Goal: Transaction & Acquisition: Download file/media

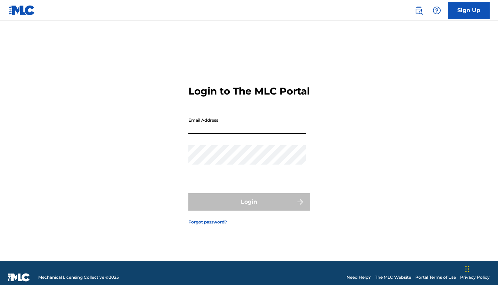
type input "[EMAIL_ADDRESS][DOMAIN_NAME]"
click at [249, 208] on button "Login" at bounding box center [249, 201] width 122 height 17
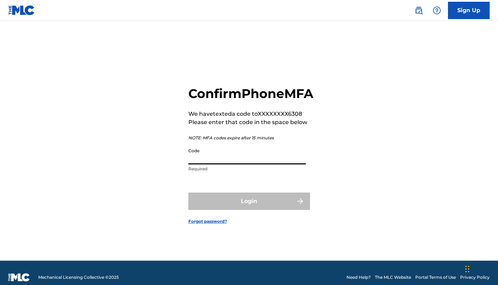
click at [227, 164] on input "Code" at bounding box center [246, 155] width 117 height 20
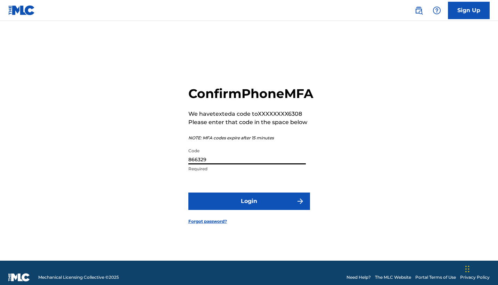
type input "866329"
click at [235, 204] on button "Login" at bounding box center [249, 201] width 122 height 17
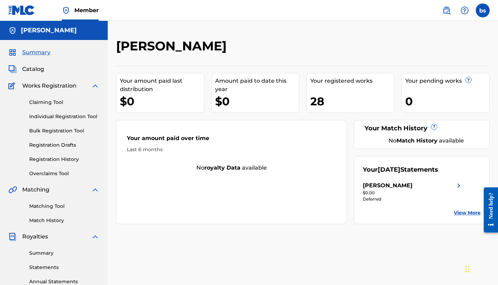
click at [57, 100] on link "Claiming Tool" at bounding box center [64, 102] width 70 height 7
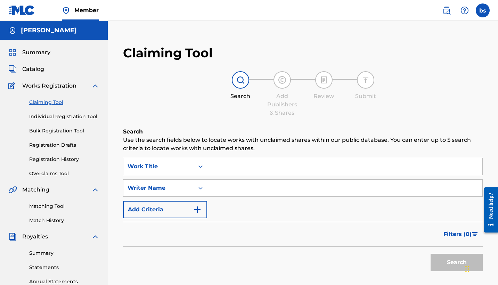
click at [50, 116] on link "Individual Registration Tool" at bounding box center [64, 116] width 70 height 7
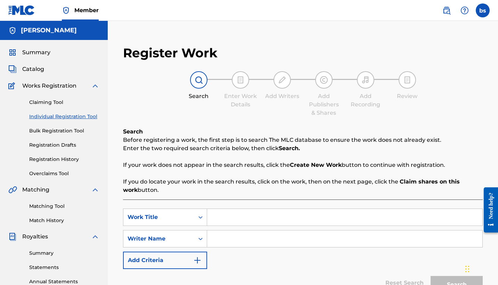
click at [56, 146] on link "Registration Drafts" at bounding box center [64, 144] width 70 height 7
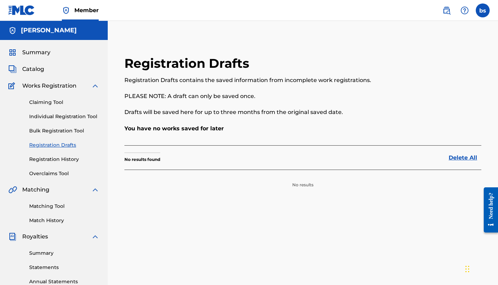
click at [60, 133] on link "Bulk Registration Tool" at bounding box center [64, 130] width 70 height 7
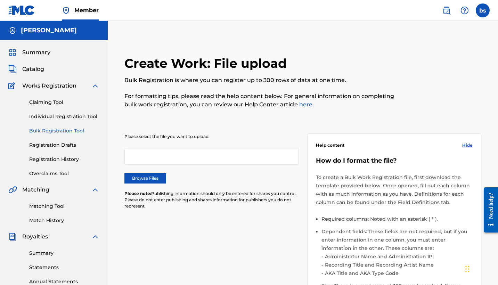
click at [53, 170] on link "Overclaims Tool" at bounding box center [64, 173] width 70 height 7
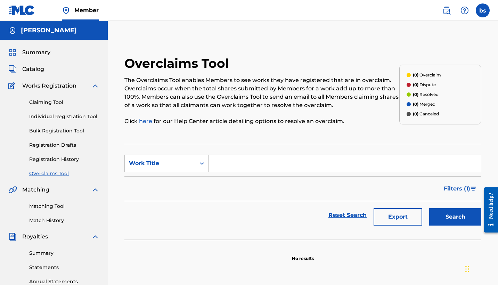
click at [76, 86] on span "Works Registration" at bounding box center [49, 86] width 54 height 8
click at [89, 87] on div "Works Registration" at bounding box center [53, 86] width 91 height 8
click at [99, 85] on img at bounding box center [95, 86] width 8 height 8
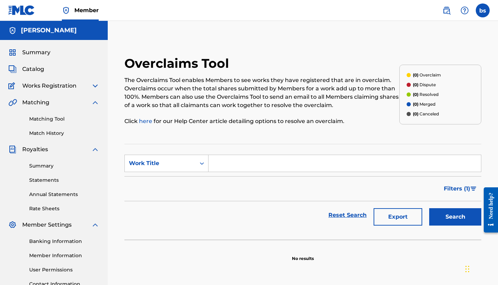
click at [49, 172] on div "Summary Statements Annual Statements Rate Sheets" at bounding box center [53, 183] width 91 height 59
click at [50, 169] on link "Summary" at bounding box center [64, 165] width 70 height 7
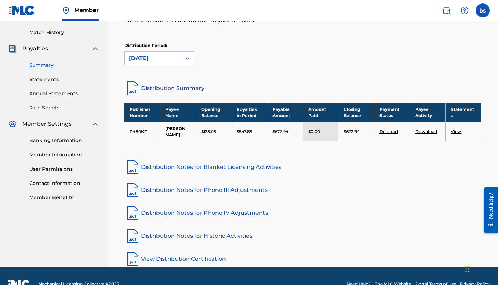
scroll to position [101, 0]
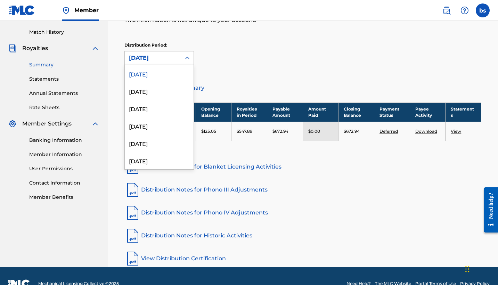
click at [189, 61] on icon at bounding box center [187, 58] width 7 height 7
click at [170, 94] on div "[DATE]" at bounding box center [159, 90] width 69 height 17
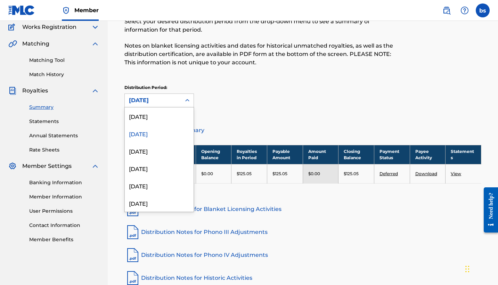
click at [168, 98] on div "[DATE]" at bounding box center [153, 100] width 48 height 8
click at [158, 119] on div "[DATE]" at bounding box center [159, 115] width 69 height 17
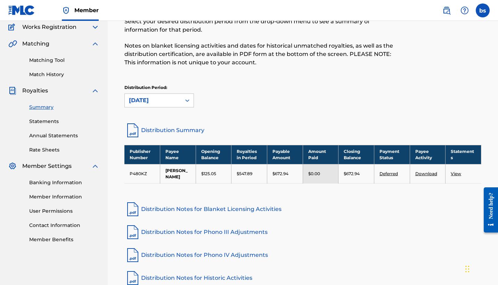
click at [457, 175] on link "View" at bounding box center [456, 173] width 10 height 5
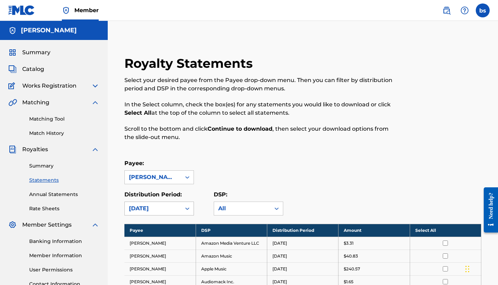
click at [158, 213] on div "[DATE]" at bounding box center [159, 209] width 70 height 14
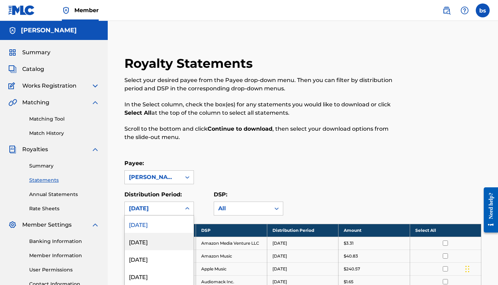
scroll to position [35, 0]
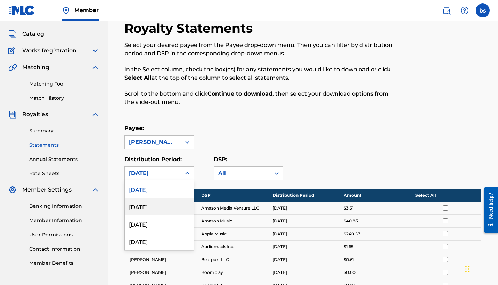
click at [160, 208] on div "[DATE]" at bounding box center [159, 206] width 69 height 17
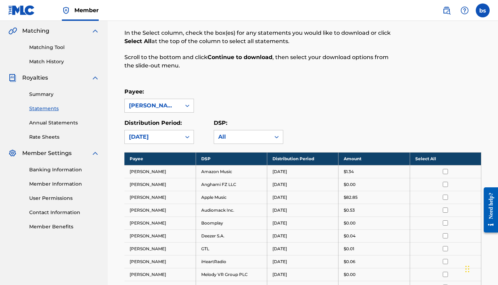
scroll to position [65, 0]
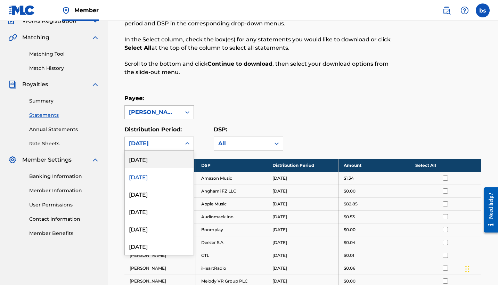
click at [180, 139] on div "[DATE]" at bounding box center [153, 143] width 56 height 13
click at [161, 213] on div "[DATE]" at bounding box center [159, 211] width 69 height 17
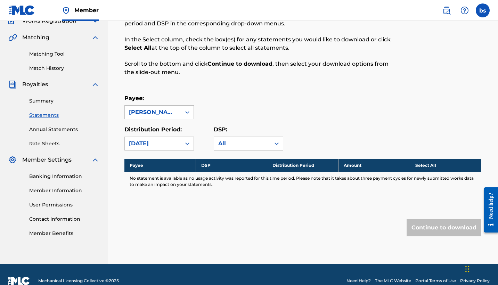
click at [162, 148] on div "[DATE]" at bounding box center [153, 143] width 56 height 13
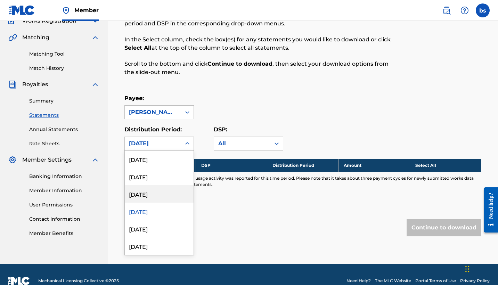
click at [151, 197] on div "[DATE]" at bounding box center [159, 193] width 69 height 17
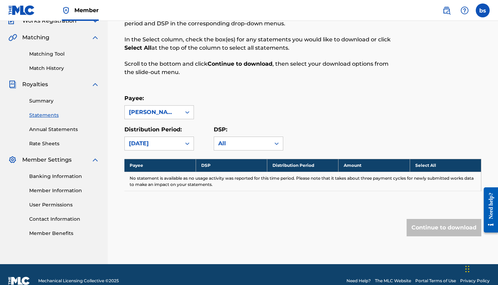
click at [153, 144] on div "[DATE]" at bounding box center [153, 143] width 48 height 8
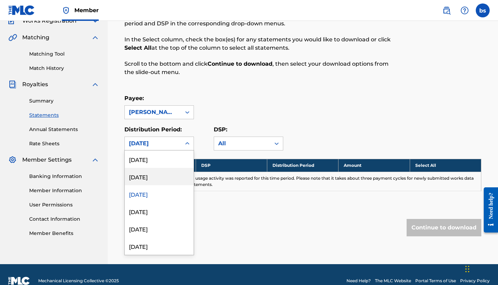
click at [146, 171] on div "[DATE]" at bounding box center [159, 176] width 69 height 17
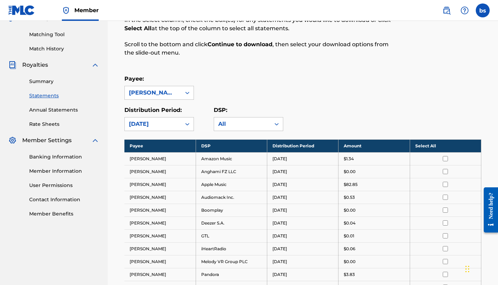
scroll to position [62, 0]
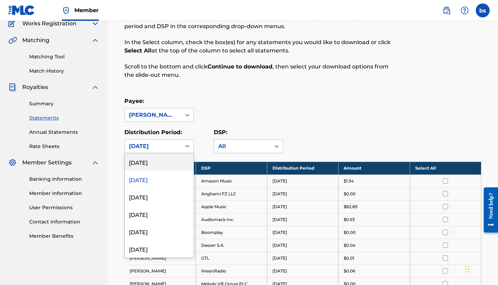
click at [163, 148] on div "[DATE]" at bounding box center [153, 146] width 48 height 8
click at [154, 163] on div "[DATE]" at bounding box center [159, 161] width 69 height 17
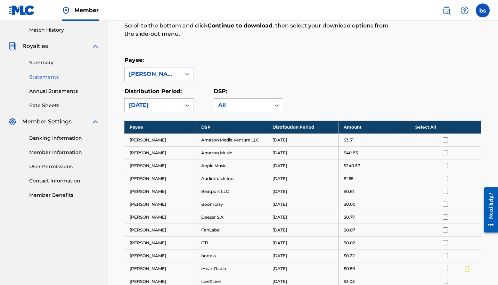
scroll to position [104, 0]
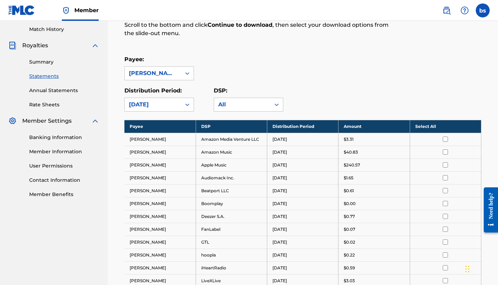
click at [57, 150] on link "Member Information" at bounding box center [64, 151] width 70 height 7
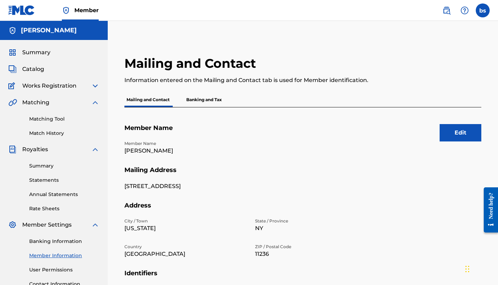
click at [47, 242] on link "Banking Information" at bounding box center [64, 241] width 70 height 7
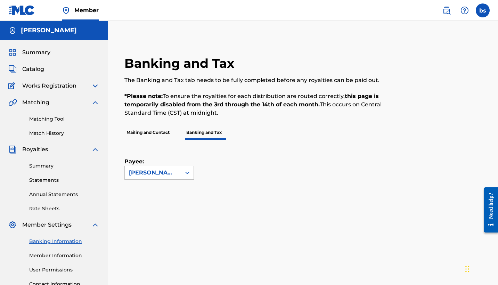
click at [50, 211] on link "Rate Sheets" at bounding box center [64, 208] width 70 height 7
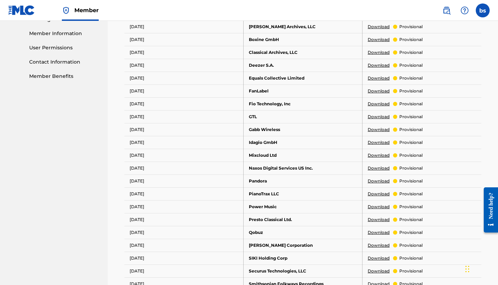
scroll to position [222, 0]
click at [397, 221] on div "provisional" at bounding box center [408, 220] width 30 height 6
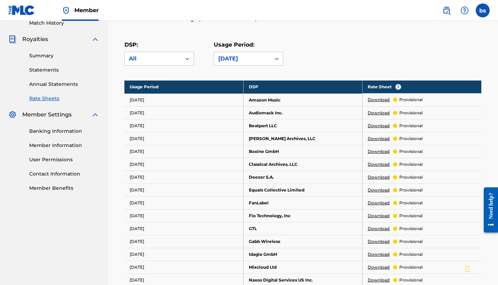
scroll to position [107, 0]
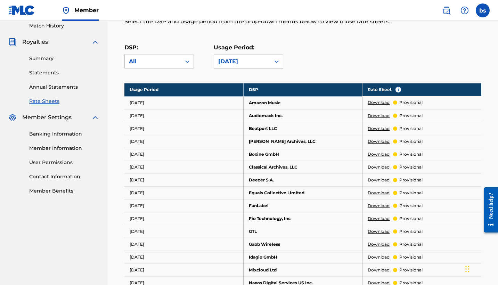
click at [247, 65] on div "[DATE]" at bounding box center [242, 61] width 48 height 8
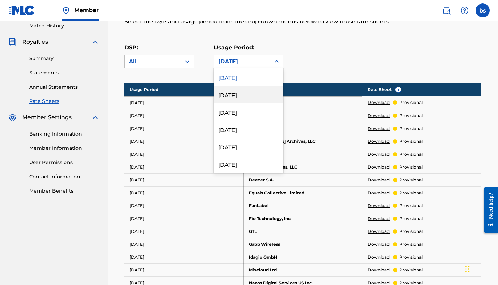
click at [154, 124] on td "[DATE]" at bounding box center [183, 128] width 119 height 13
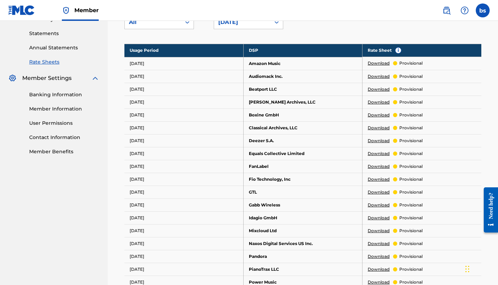
scroll to position [147, 0]
click at [377, 63] on link "Download" at bounding box center [379, 63] width 22 height 6
click at [376, 62] on link "Download" at bounding box center [379, 63] width 22 height 6
click at [67, 50] on link "Annual Statements" at bounding box center [64, 47] width 70 height 7
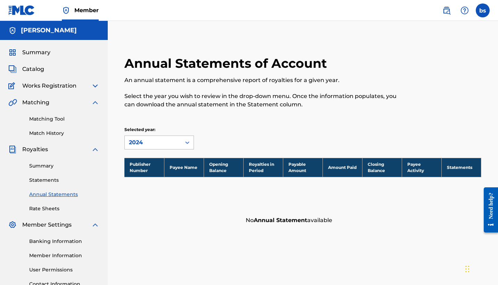
click at [134, 139] on div "2024" at bounding box center [153, 142] width 48 height 8
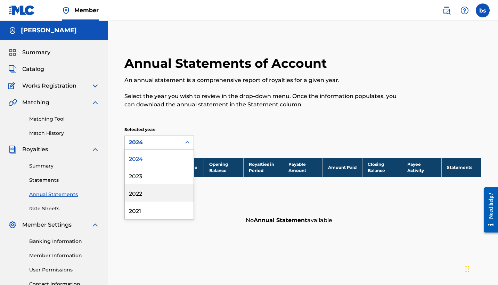
click at [46, 179] on link "Statements" at bounding box center [64, 180] width 70 height 7
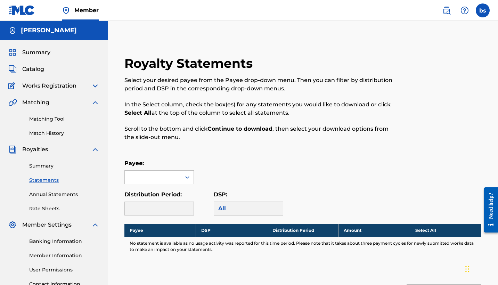
click at [163, 209] on div at bounding box center [159, 209] width 70 height 14
click at [163, 178] on div at bounding box center [153, 177] width 56 height 13
click at [161, 190] on div "[PERSON_NAME]" at bounding box center [159, 192] width 69 height 17
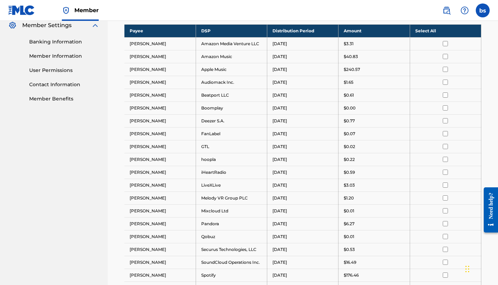
scroll to position [199, 0]
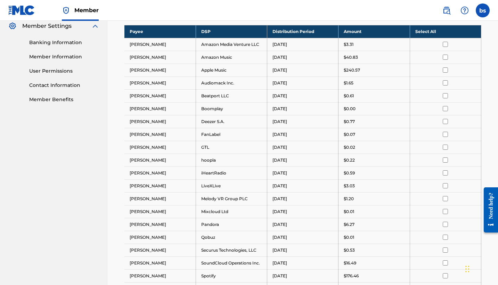
click at [445, 44] on input "checkbox" at bounding box center [445, 44] width 5 height 5
click at [445, 57] on input "checkbox" at bounding box center [445, 57] width 5 height 5
click at [446, 69] on input "checkbox" at bounding box center [445, 69] width 5 height 5
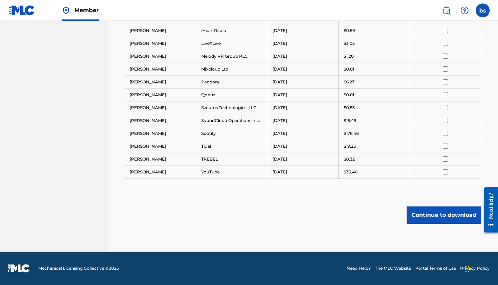
scroll to position [341, 0]
click at [448, 219] on button "Continue to download" at bounding box center [444, 214] width 75 height 17
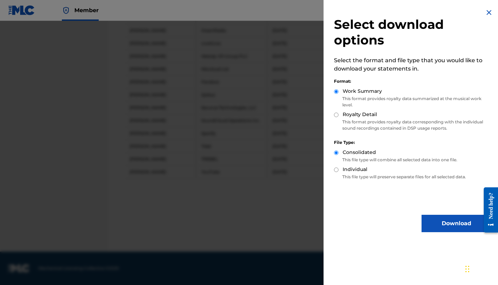
click at [448, 219] on button "Download" at bounding box center [457, 223] width 70 height 17
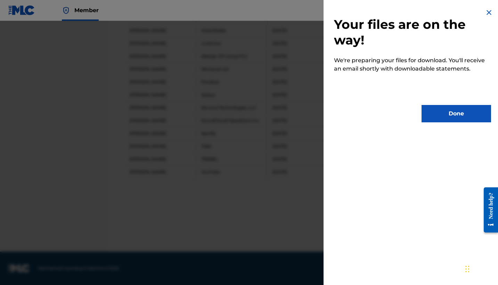
click at [440, 113] on button "Done" at bounding box center [457, 113] width 70 height 17
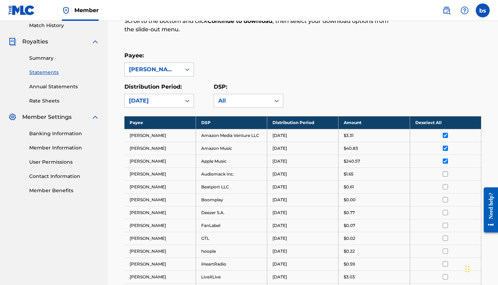
scroll to position [108, 0]
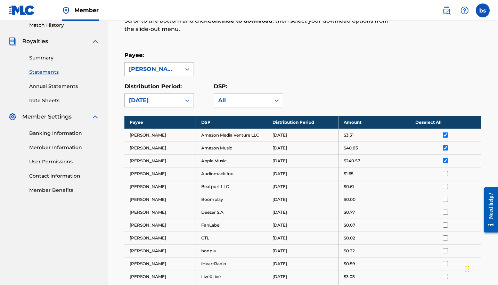
click at [181, 97] on div at bounding box center [187, 100] width 13 height 13
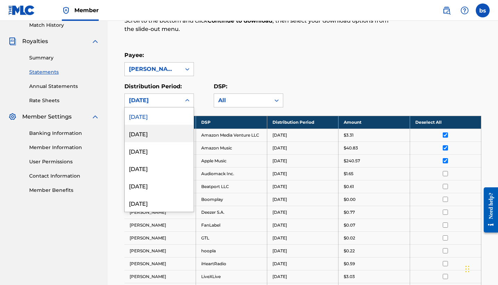
click at [164, 135] on div "[DATE]" at bounding box center [159, 133] width 69 height 17
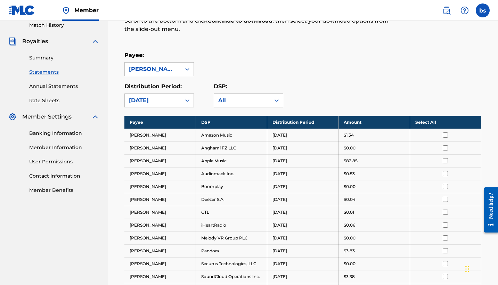
click at [162, 104] on div "[DATE]" at bounding box center [153, 100] width 48 height 8
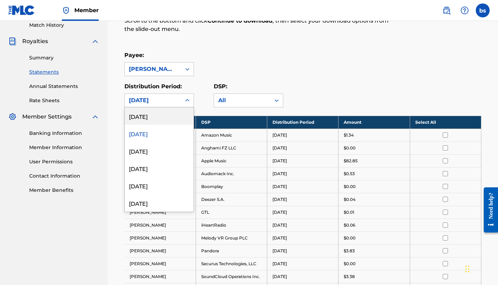
click at [160, 117] on div "[DATE]" at bounding box center [159, 115] width 69 height 17
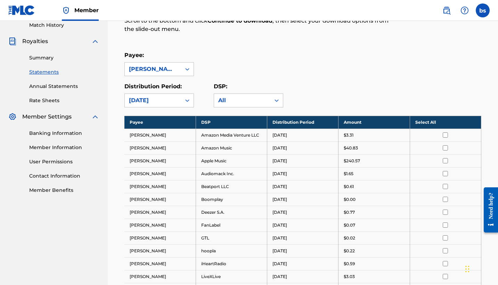
click at [160, 104] on div "[DATE]" at bounding box center [153, 100] width 48 height 8
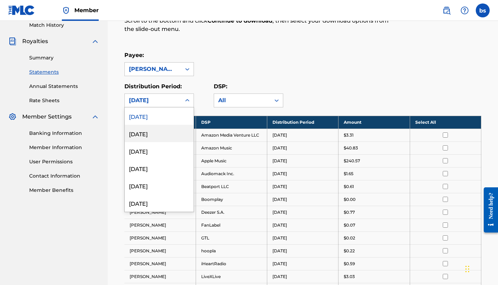
click at [157, 133] on div "[DATE]" at bounding box center [159, 133] width 69 height 17
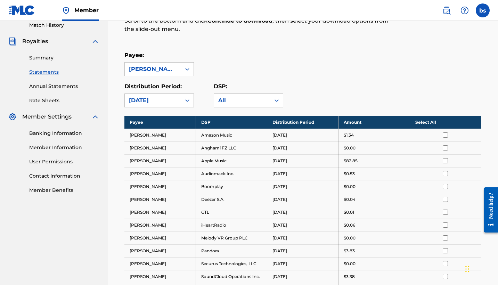
click at [154, 105] on div "[DATE]" at bounding box center [153, 100] width 56 height 13
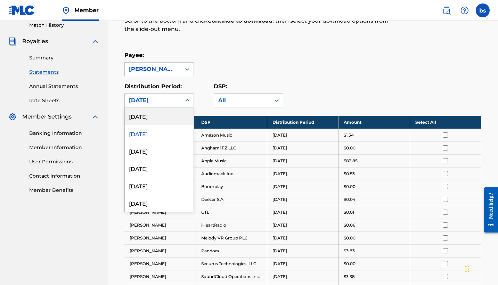
click at [154, 119] on div "[DATE]" at bounding box center [159, 115] width 69 height 17
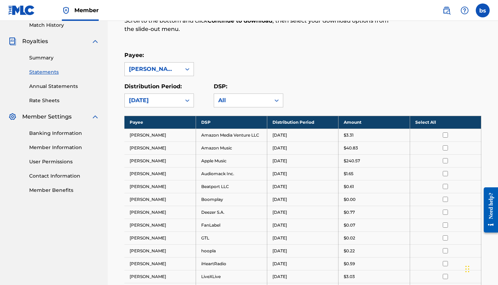
click at [153, 105] on div "[DATE]" at bounding box center [153, 100] width 56 height 13
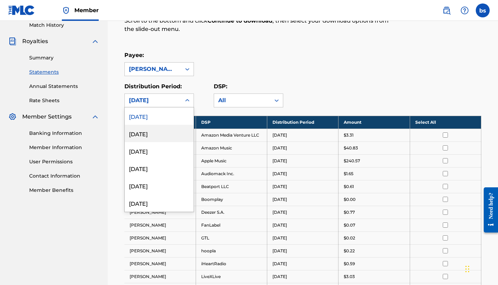
click at [151, 136] on div "[DATE]" at bounding box center [159, 133] width 69 height 17
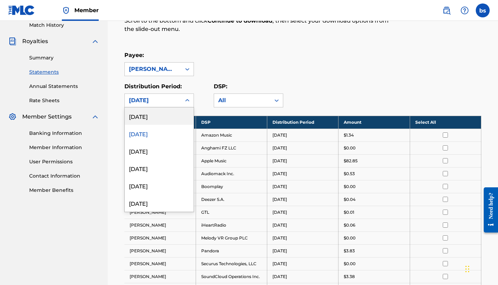
click at [151, 96] on div "[DATE]" at bounding box center [153, 100] width 56 height 13
click at [155, 151] on div "[DATE]" at bounding box center [159, 150] width 69 height 17
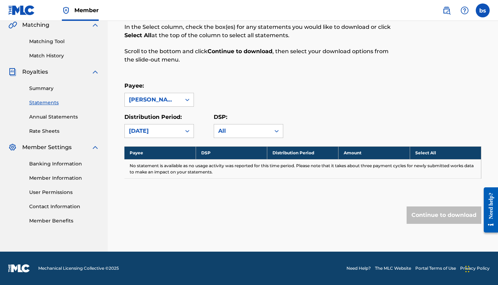
scroll to position [77, 0]
click at [152, 132] on div "[DATE]" at bounding box center [153, 131] width 48 height 8
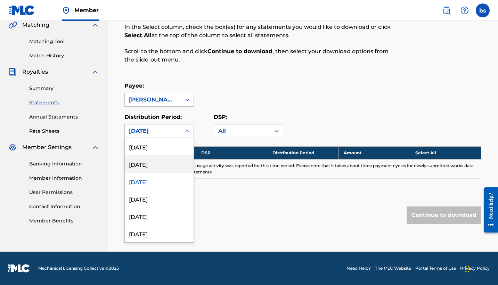
click at [149, 160] on div "[DATE]" at bounding box center [159, 163] width 69 height 17
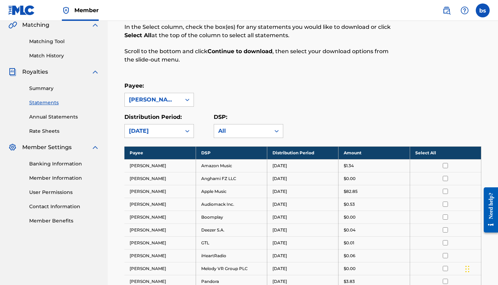
scroll to position [140, 0]
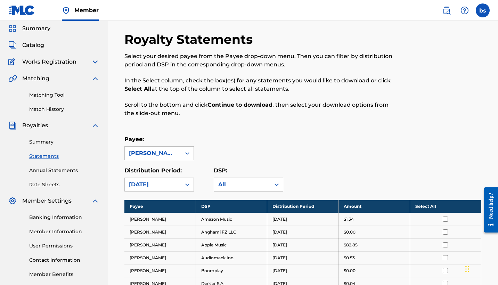
click at [185, 191] on div "option [DATE], selected. [DATE]" at bounding box center [159, 185] width 70 height 14
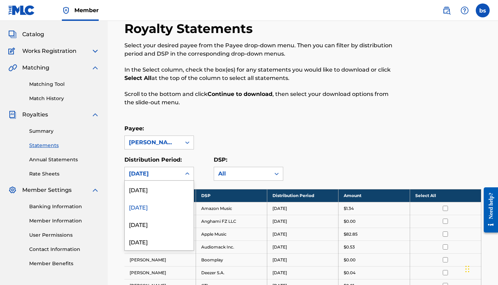
scroll to position [35, 0]
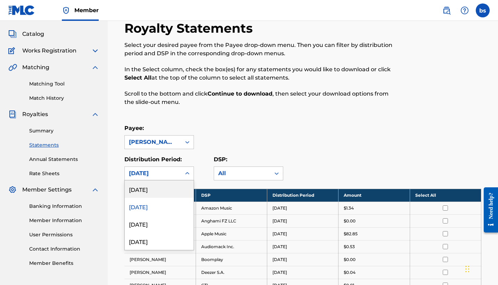
click at [155, 194] on div "[DATE]" at bounding box center [159, 188] width 69 height 17
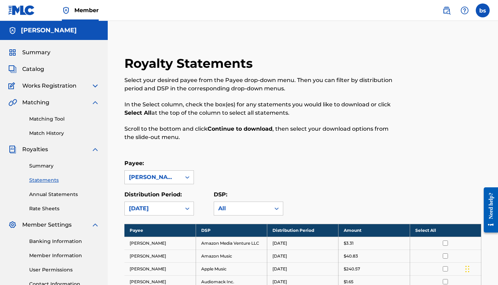
scroll to position [0, 0]
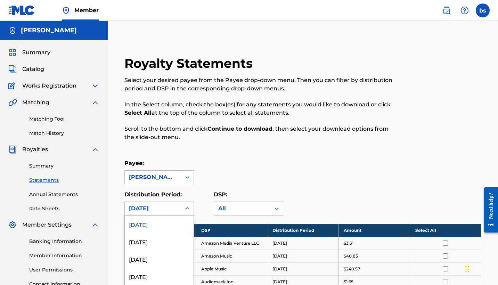
click at [159, 206] on div "option [DATE], selected. [DATE], 1 of 53. 53 results available. Use Up and Down…" at bounding box center [159, 209] width 70 height 14
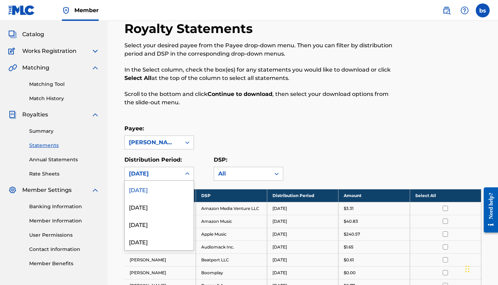
scroll to position [35, 0]
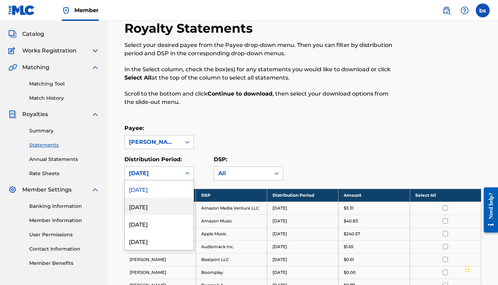
click at [145, 212] on div "[DATE]" at bounding box center [159, 206] width 69 height 17
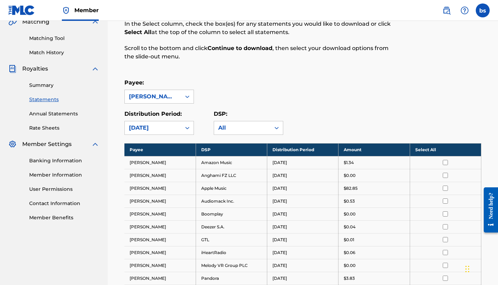
scroll to position [58, 0]
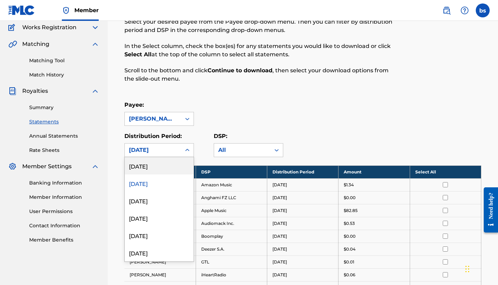
click at [140, 148] on div "[DATE]" at bounding box center [153, 150] width 48 height 8
click at [137, 169] on div "[DATE]" at bounding box center [159, 165] width 69 height 17
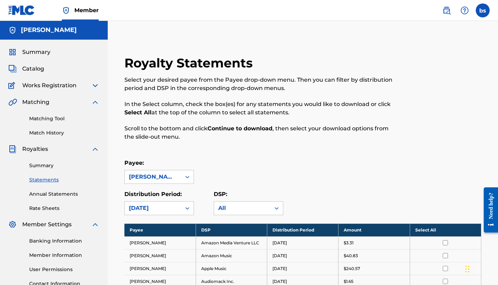
scroll to position [1, 0]
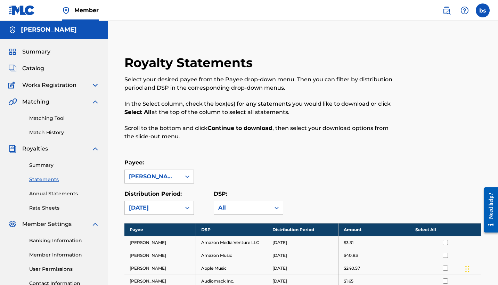
click at [39, 165] on link "Summary" at bounding box center [64, 165] width 70 height 7
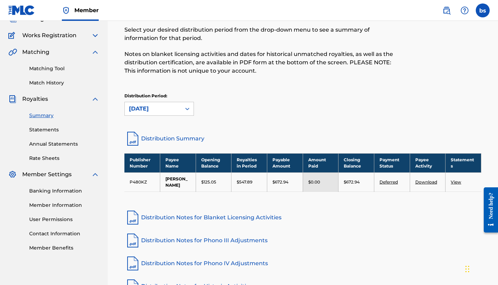
scroll to position [63, 0]
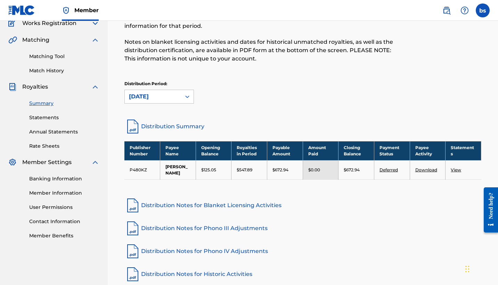
click at [146, 168] on td "P480KZ" at bounding box center [142, 169] width 36 height 19
click at [186, 171] on td "[PERSON_NAME]" at bounding box center [178, 169] width 36 height 19
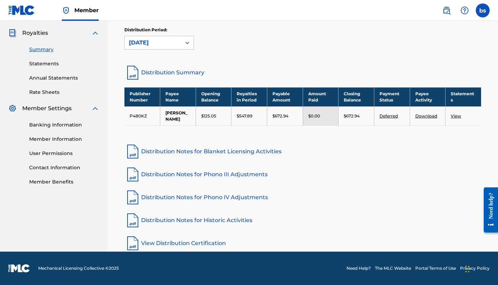
scroll to position [116, 0]
click at [387, 116] on link "Deferred" at bounding box center [388, 115] width 18 height 5
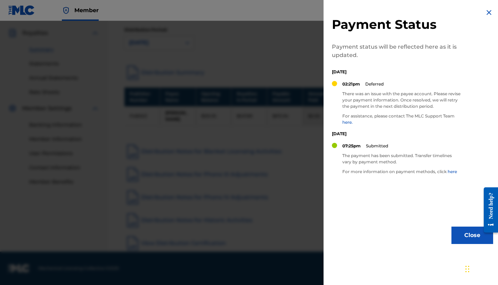
click at [451, 172] on link "here" at bounding box center [452, 171] width 9 height 5
click at [350, 123] on link "here." at bounding box center [347, 122] width 10 height 5
click at [151, 103] on div at bounding box center [249, 163] width 498 height 285
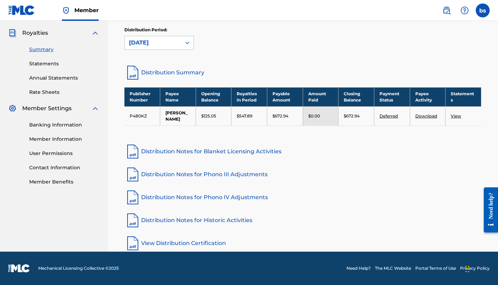
click at [49, 65] on link "Statements" at bounding box center [64, 63] width 70 height 7
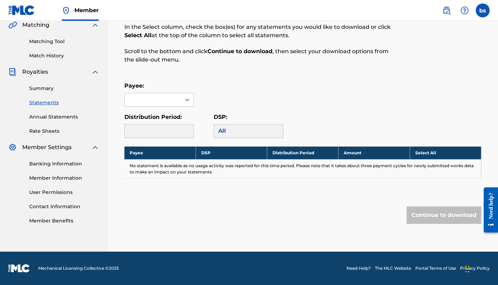
scroll to position [77, 0]
click at [48, 88] on link "Summary" at bounding box center [64, 88] width 70 height 7
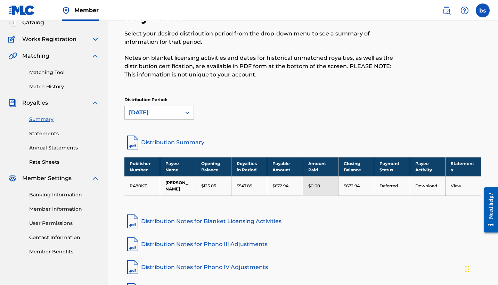
scroll to position [43, 0]
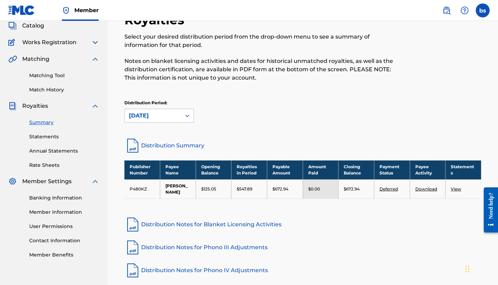
click at [277, 152] on link "Distribution Summary" at bounding box center [302, 145] width 357 height 17
click at [271, 143] on link "Distribution Summary" at bounding box center [302, 145] width 357 height 17
